Goal: Find specific page/section: Find specific page/section

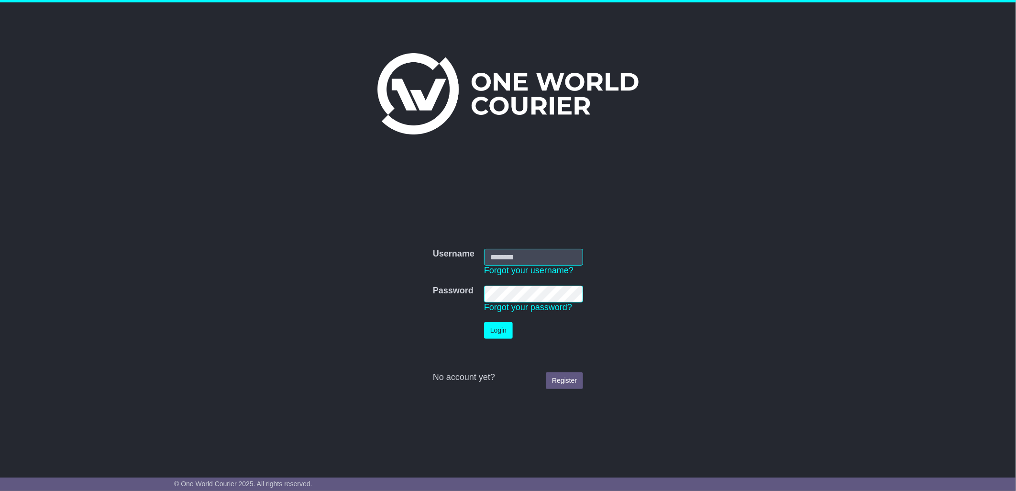
type input "****"
click at [495, 328] on button "Login" at bounding box center [498, 330] width 29 height 17
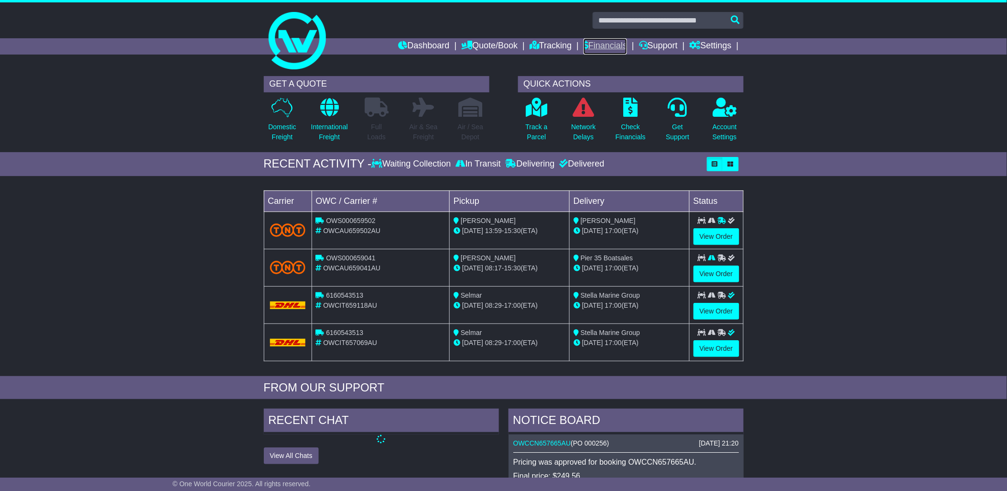
click at [607, 41] on link "Financials" at bounding box center [606, 46] width 44 height 16
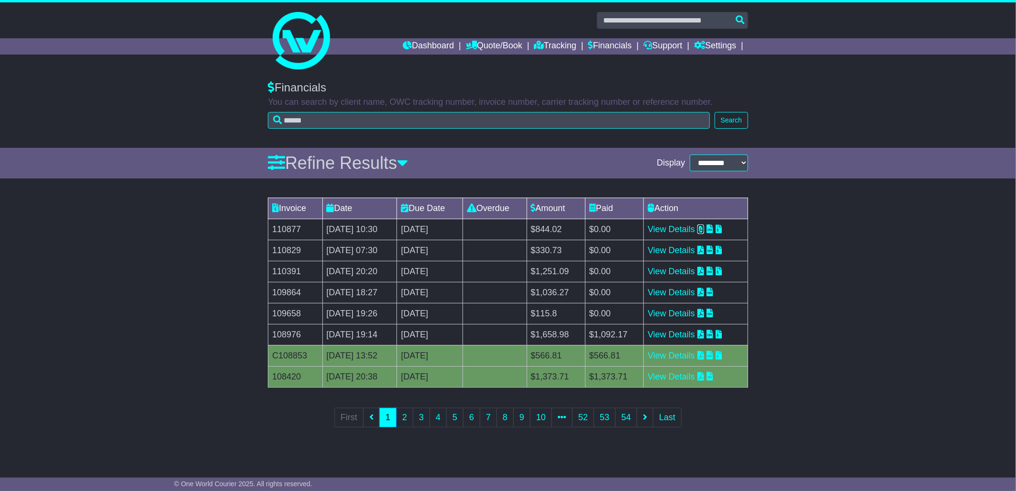
click at [704, 227] on icon at bounding box center [700, 228] width 7 height 9
